Goal: Information Seeking & Learning: Learn about a topic

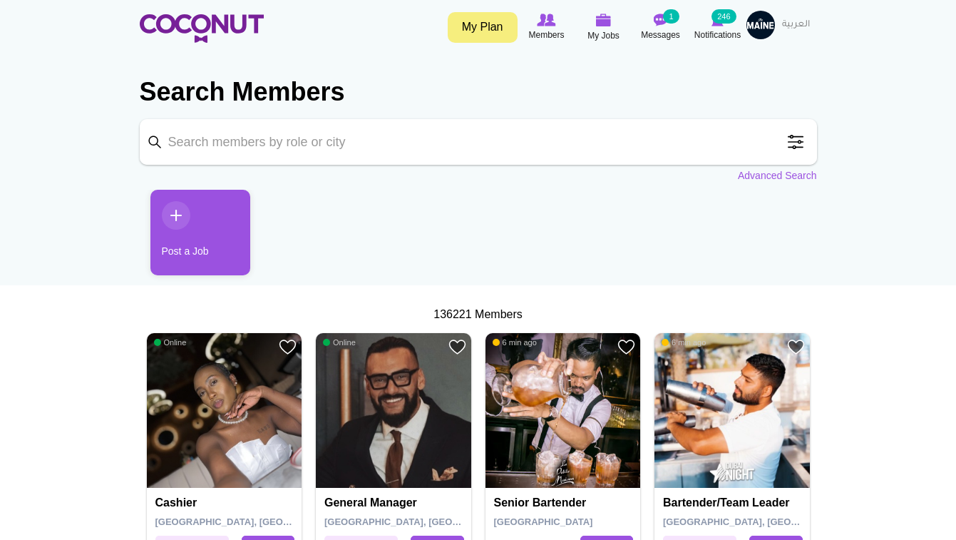
click at [349, 134] on input "Keyword" at bounding box center [478, 142] width 677 height 46
type input "driver"
click button "Search" at bounding box center [0, 0] width 0 height 0
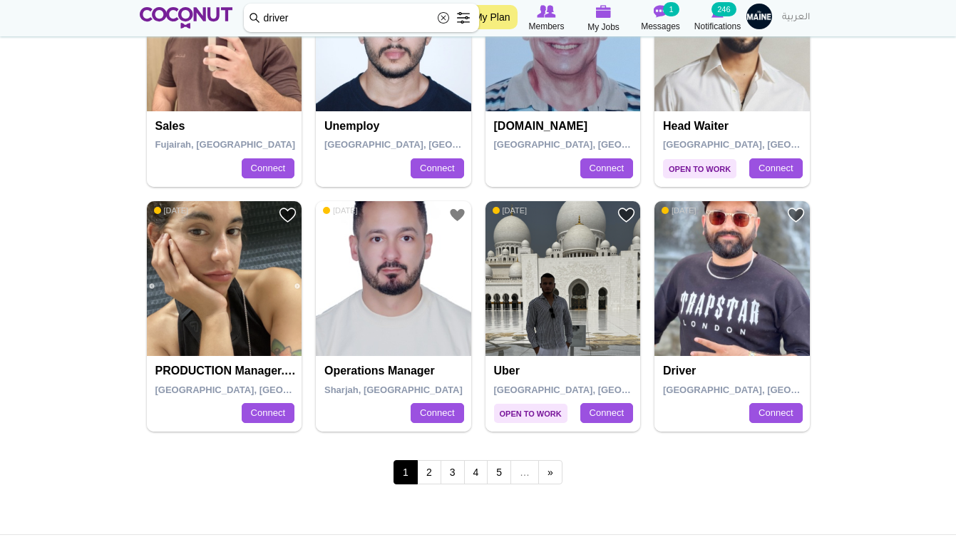
scroll to position [2381, 0]
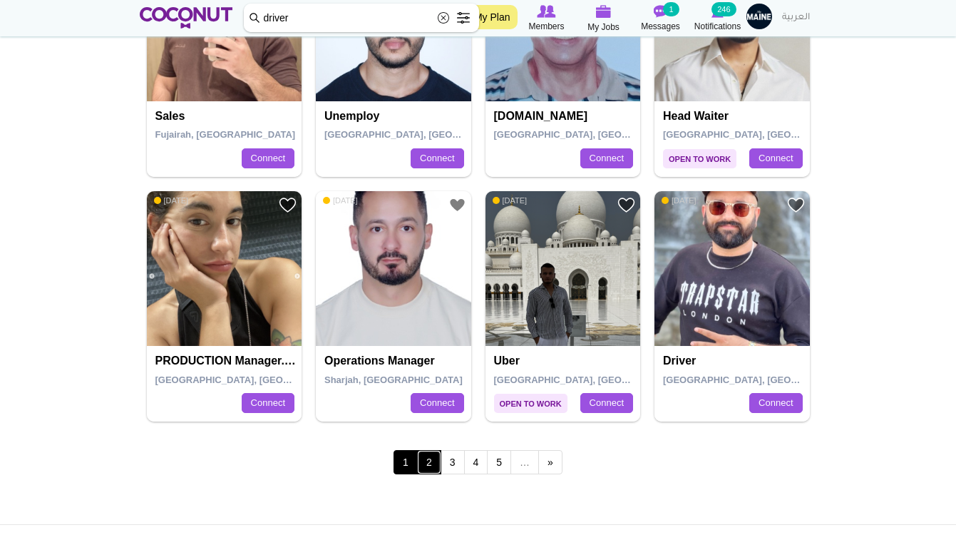
click at [431, 458] on link "2" at bounding box center [429, 462] width 24 height 24
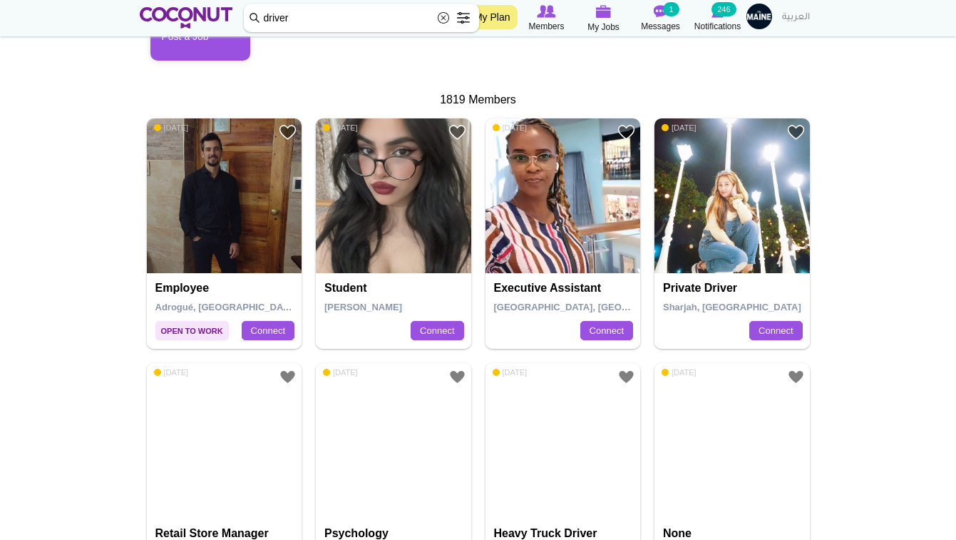
scroll to position [261, 0]
